Goal: Task Accomplishment & Management: Use online tool/utility

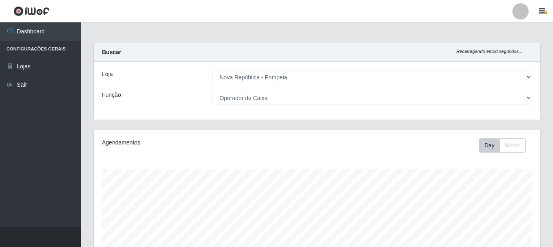
select select "64"
select select "22"
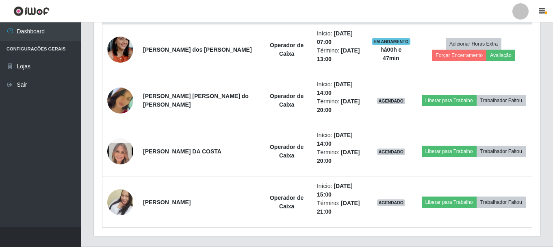
scroll to position [169, 447]
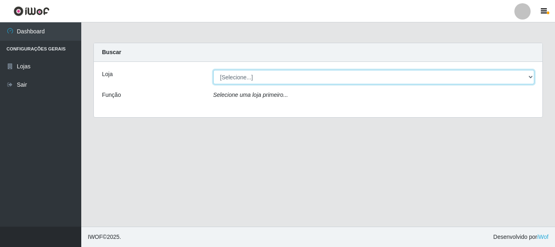
click at [230, 78] on select "[Selecione...] Nova República - Pajuçara Nova República - Pompeia" at bounding box center [374, 77] width 322 height 14
select select "64"
click at [213, 70] on select "[Selecione...] Nova República - Pajuçara Nova República - Pompeia" at bounding box center [374, 77] width 322 height 14
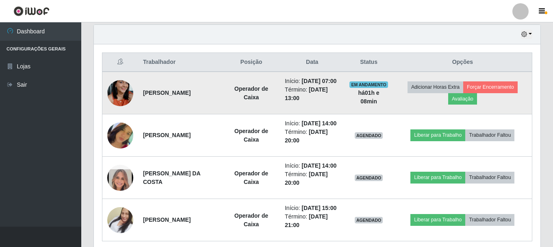
scroll to position [352, 0]
